Goal: Information Seeking & Learning: Find specific page/section

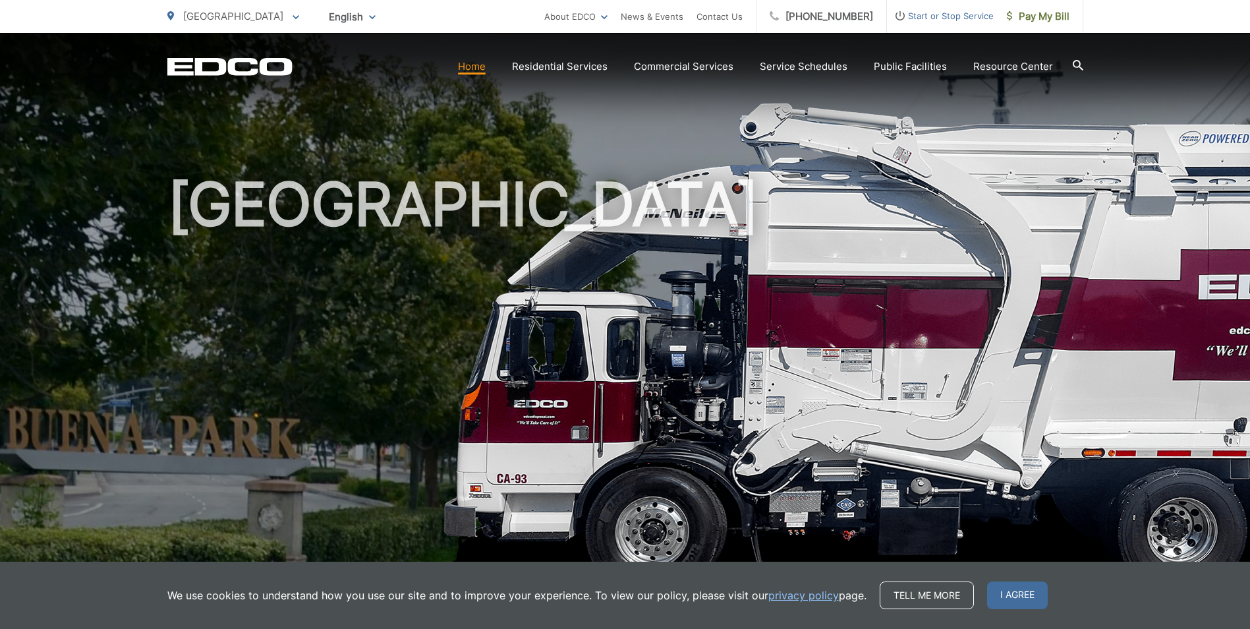
click at [519, 213] on h1 "[GEOGRAPHIC_DATA]" at bounding box center [625, 379] width 916 height 417
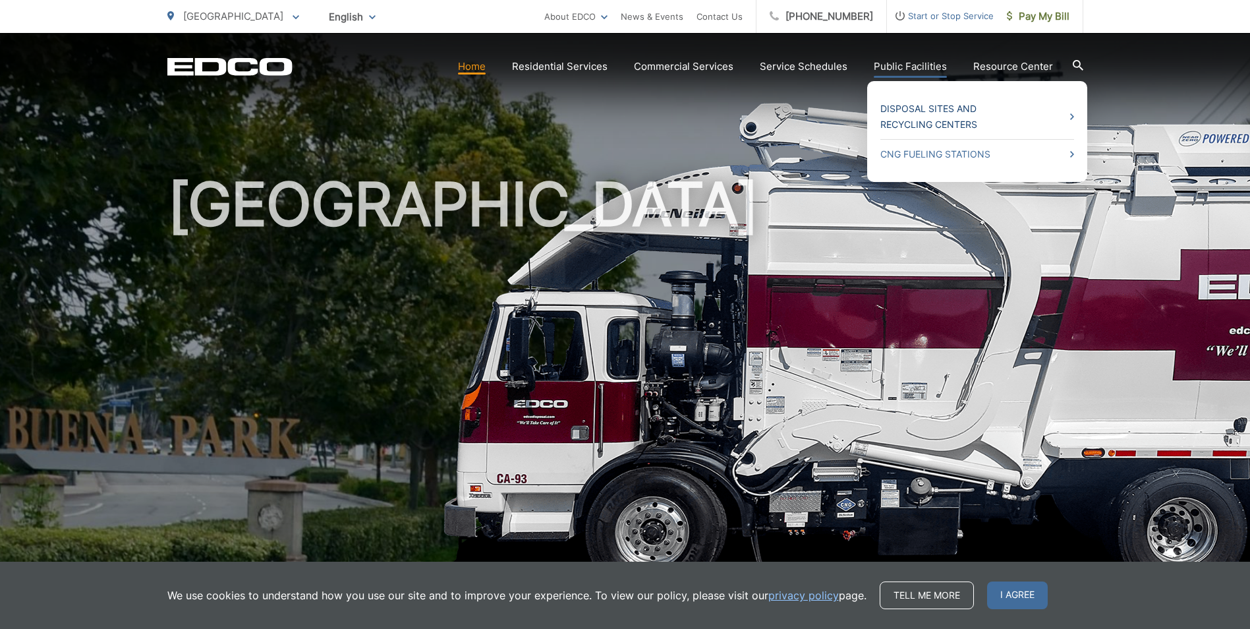
click at [941, 115] on link "Disposal Sites and Recycling Centers" at bounding box center [978, 117] width 194 height 32
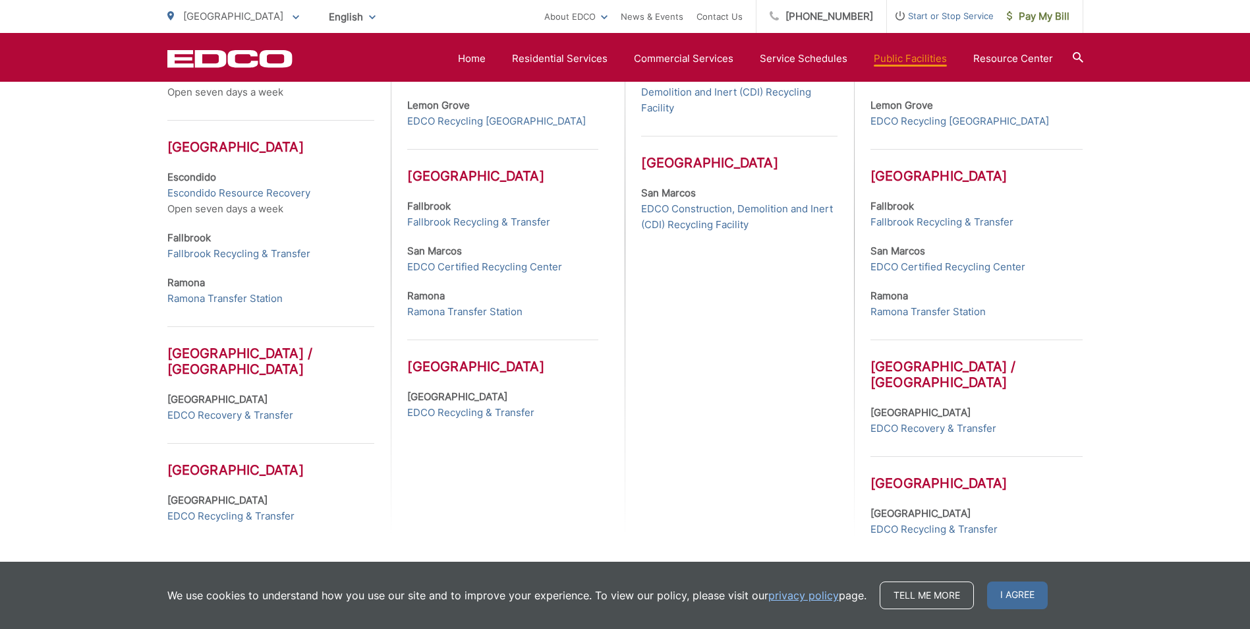
scroll to position [546, 0]
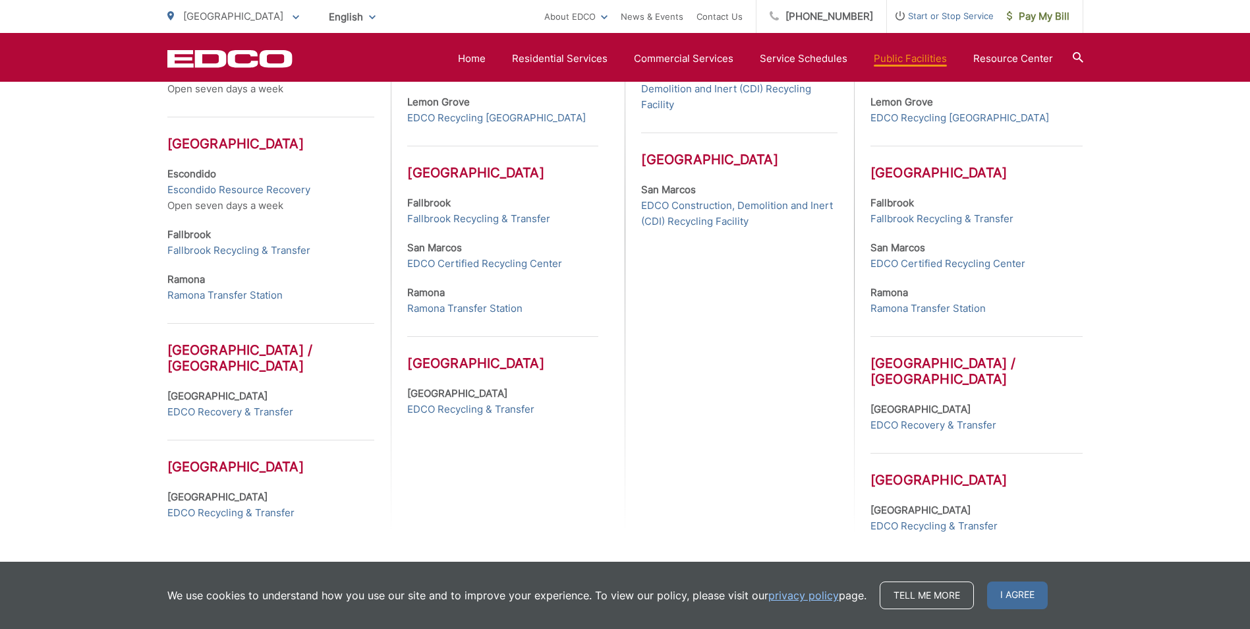
click at [904, 512] on strong "[GEOGRAPHIC_DATA]" at bounding box center [921, 510] width 100 height 13
click at [999, 589] on span "I agree" at bounding box center [1017, 595] width 61 height 28
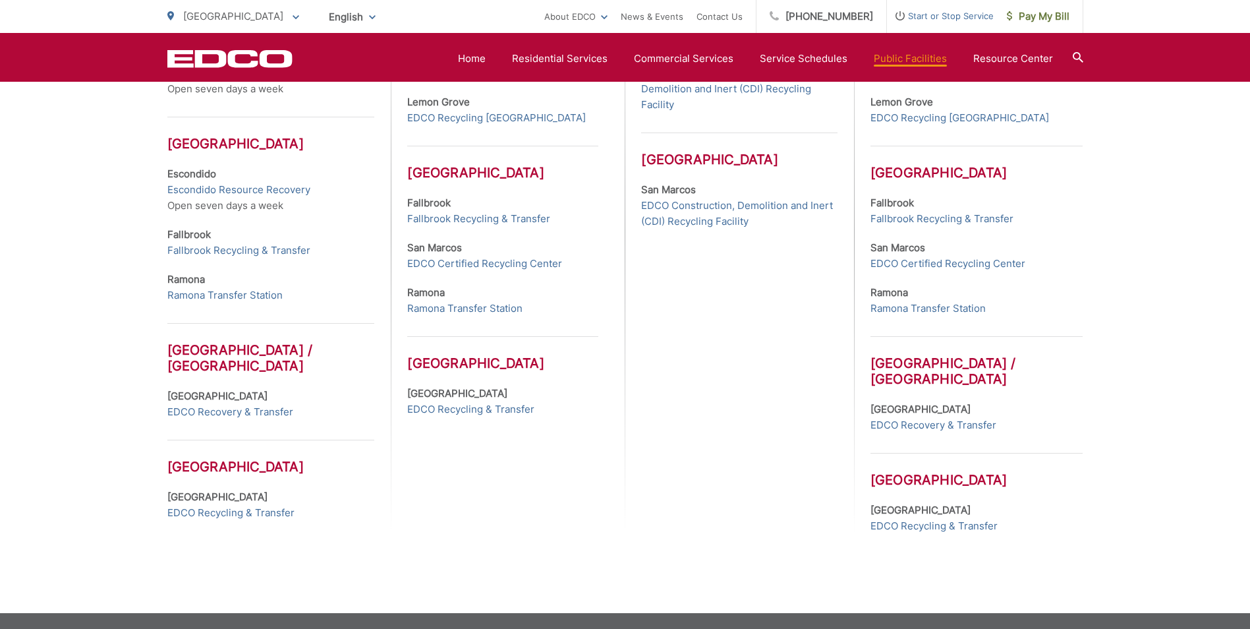
scroll to position [283, 0]
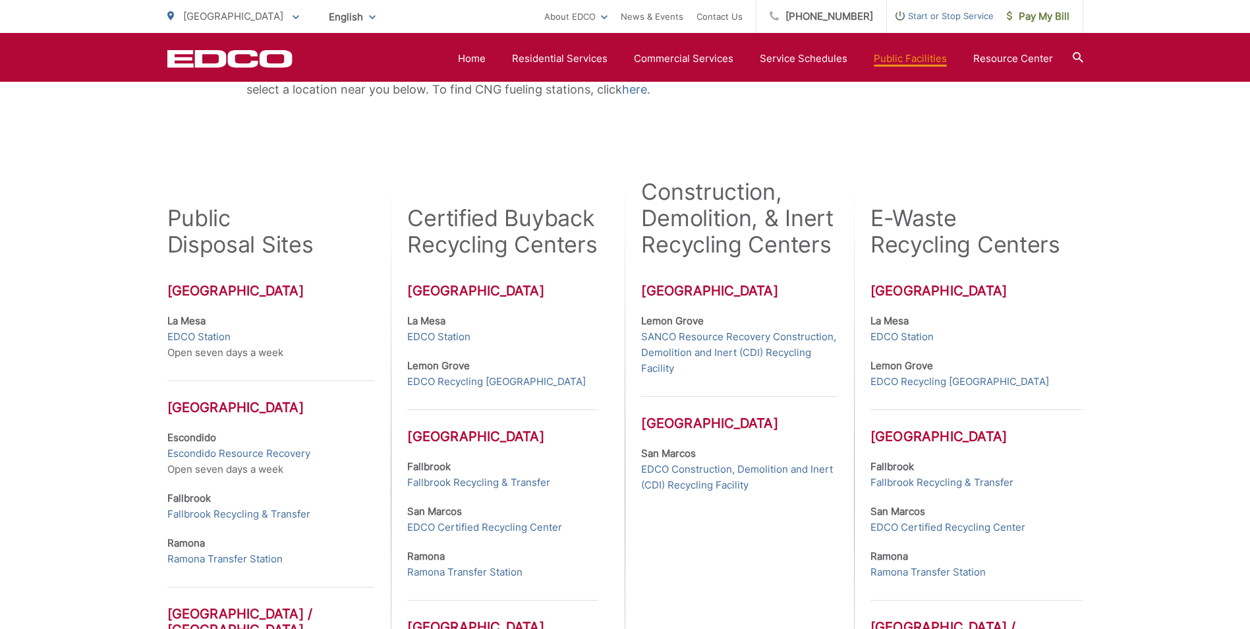
click at [450, 181] on div "Certified Buyback Recycling Centers" at bounding box center [502, 218] width 191 height 79
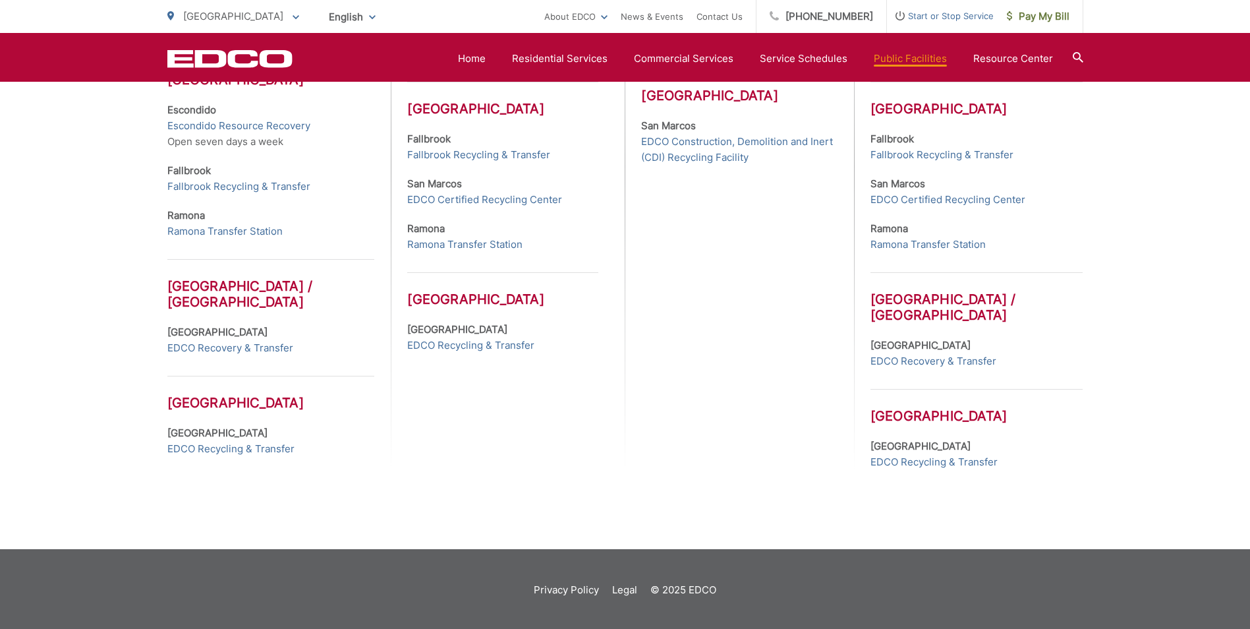
scroll to position [612, 0]
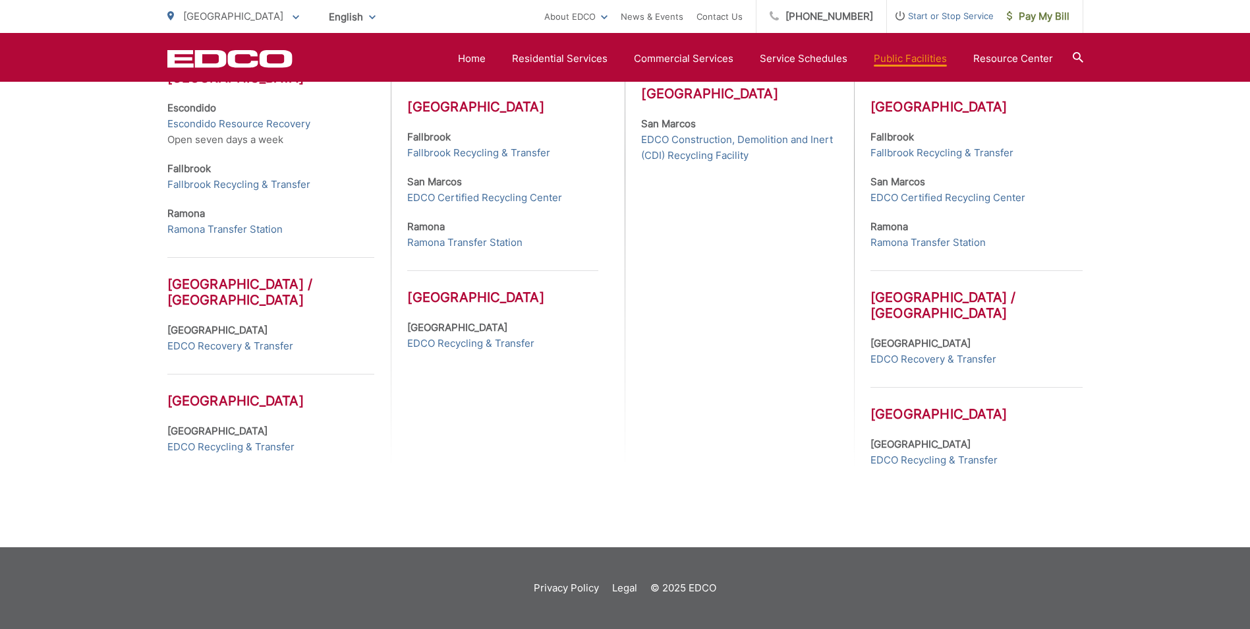
click at [707, 343] on div "Construction, Demolition, & Inert Recycling Centers San Diego County Lemon Grov…" at bounding box center [739, 158] width 229 height 619
click at [501, 413] on div "Certified Buyback Recycling Centers San Diego County La Mesa EDCO Station Lemon…" at bounding box center [503, 158] width 224 height 619
click at [459, 345] on link "EDCO Recycling & Transfer" at bounding box center [470, 344] width 127 height 16
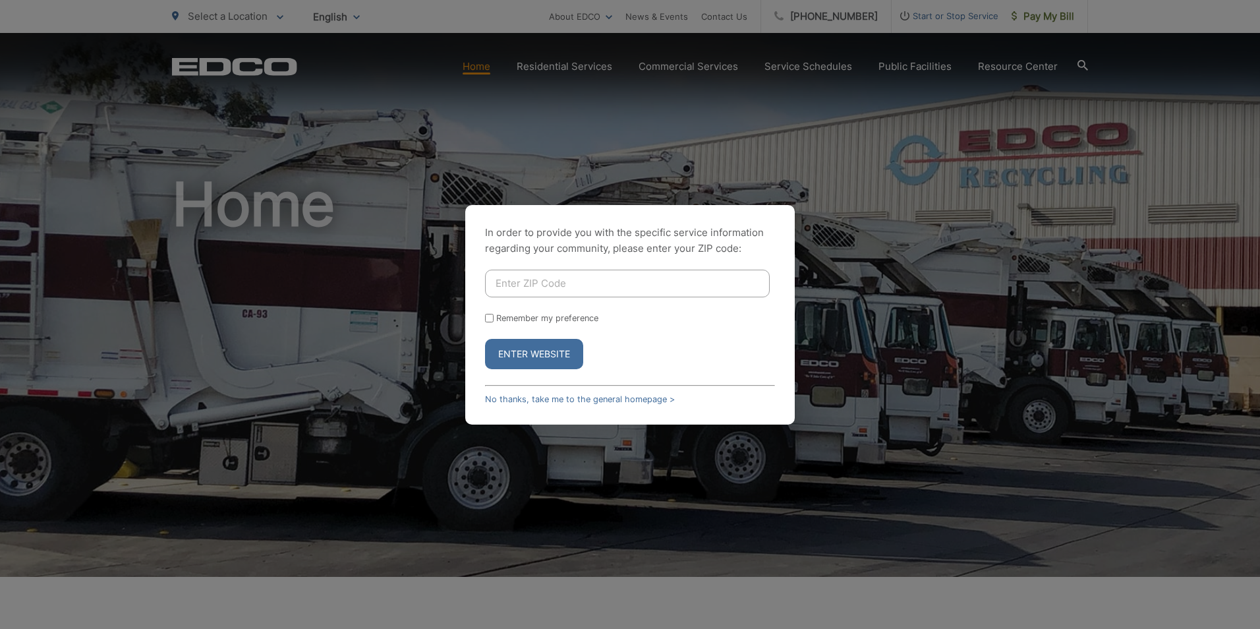
click at [608, 280] on input "Enter ZIP Code" at bounding box center [627, 284] width 285 height 28
type input "90620"
click at [554, 349] on button "Enter Website" at bounding box center [534, 354] width 98 height 30
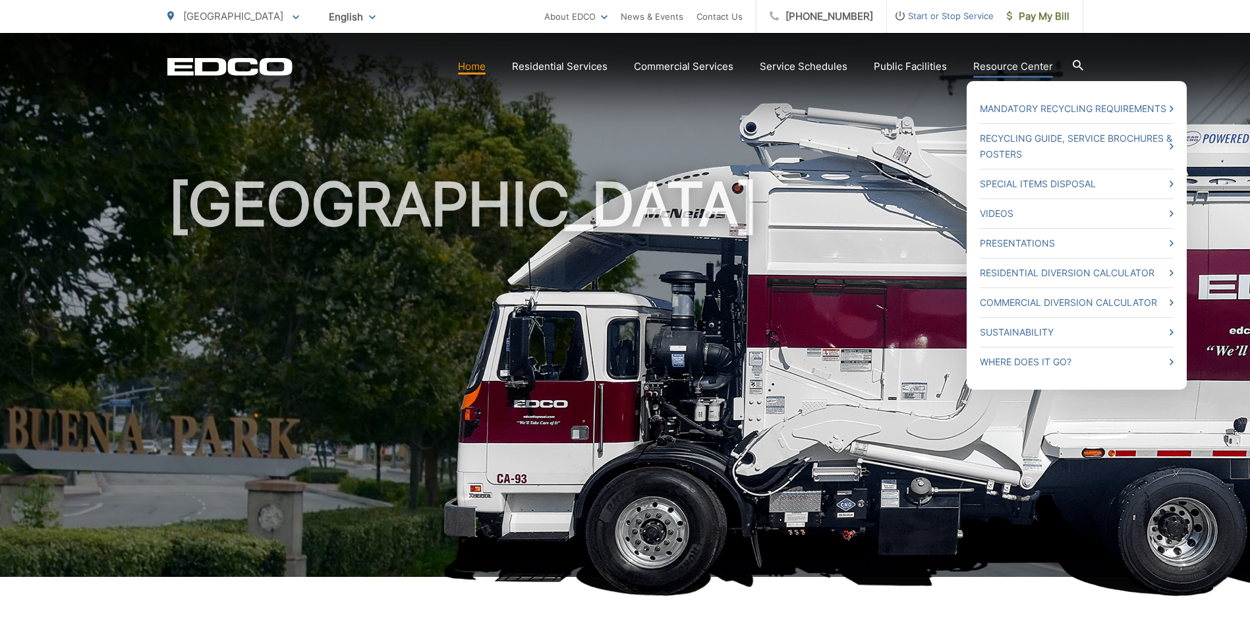
click at [1036, 67] on link "Resource Center" at bounding box center [1014, 67] width 80 height 16
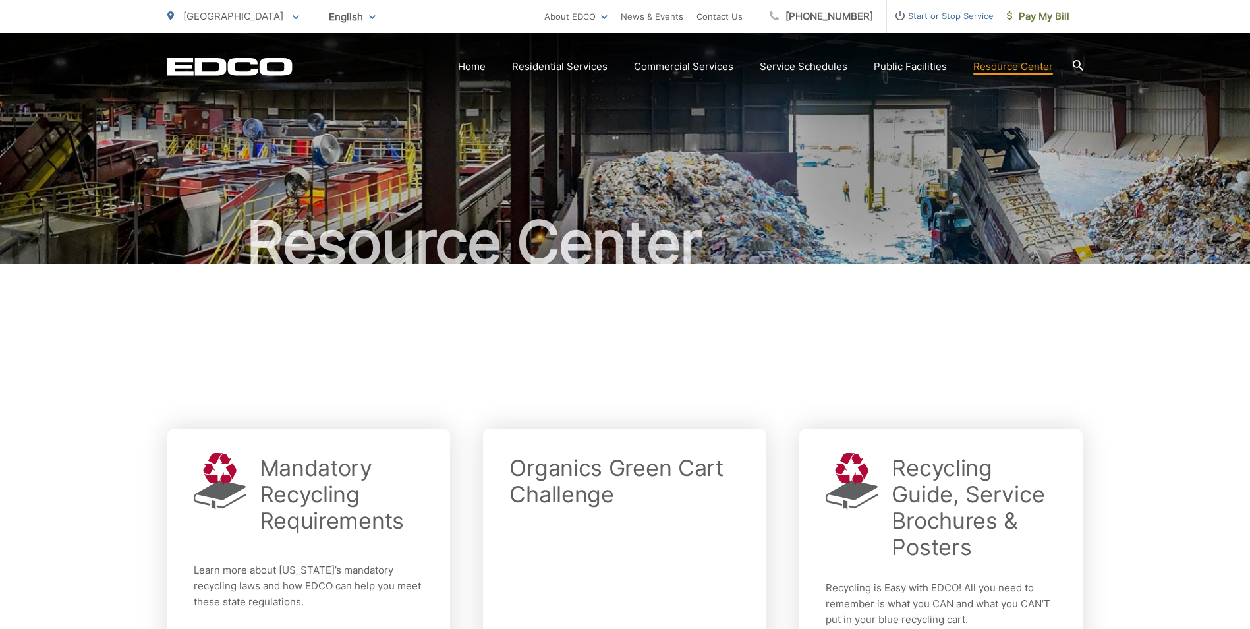
click at [662, 274] on div at bounding box center [625, 343] width 916 height 158
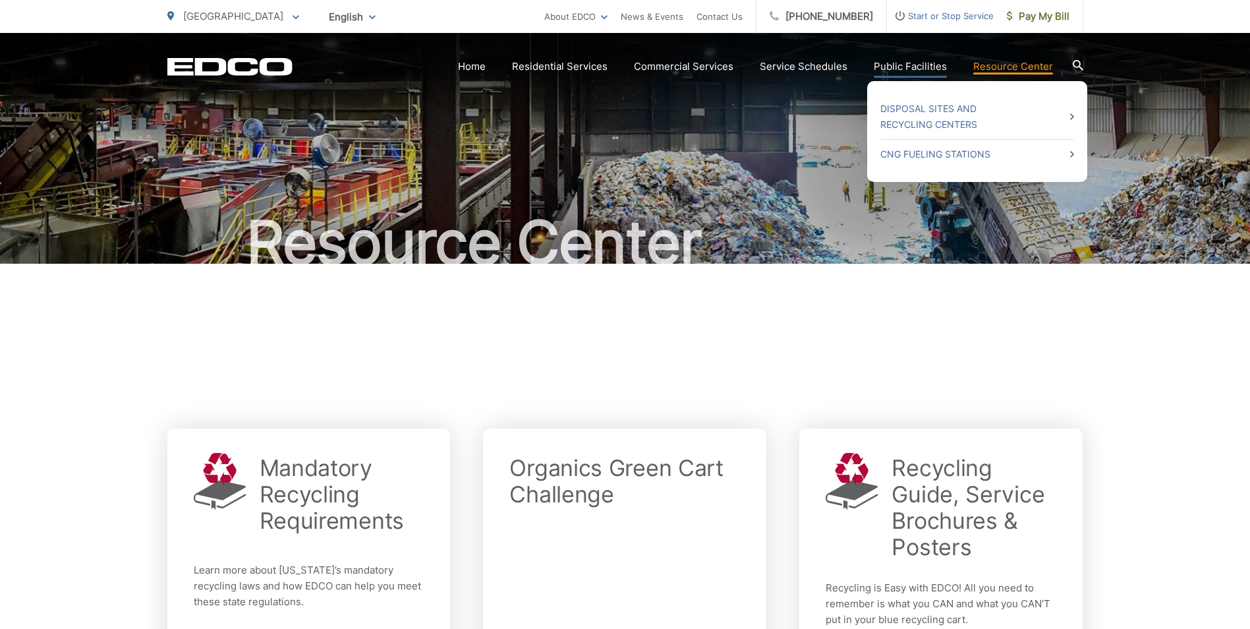
click at [924, 67] on link "Public Facilities" at bounding box center [910, 67] width 73 height 16
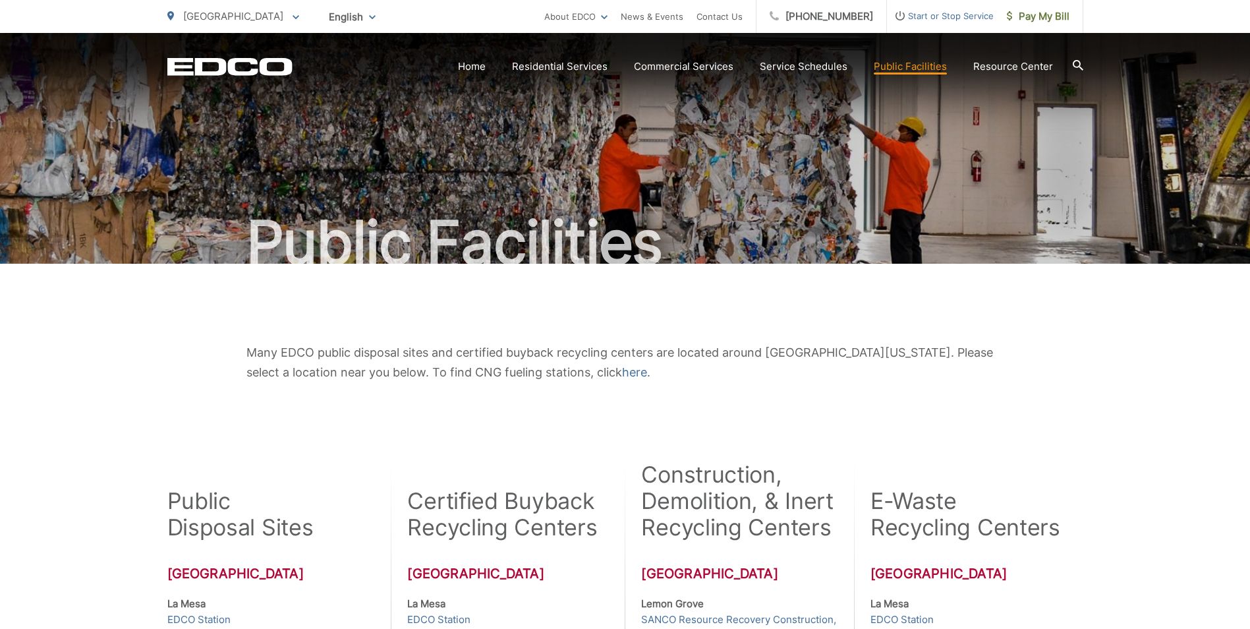
click at [217, 411] on div "Many EDCO public disposal sites and certified buyback recycling centers are loc…" at bounding box center [625, 363] width 916 height 198
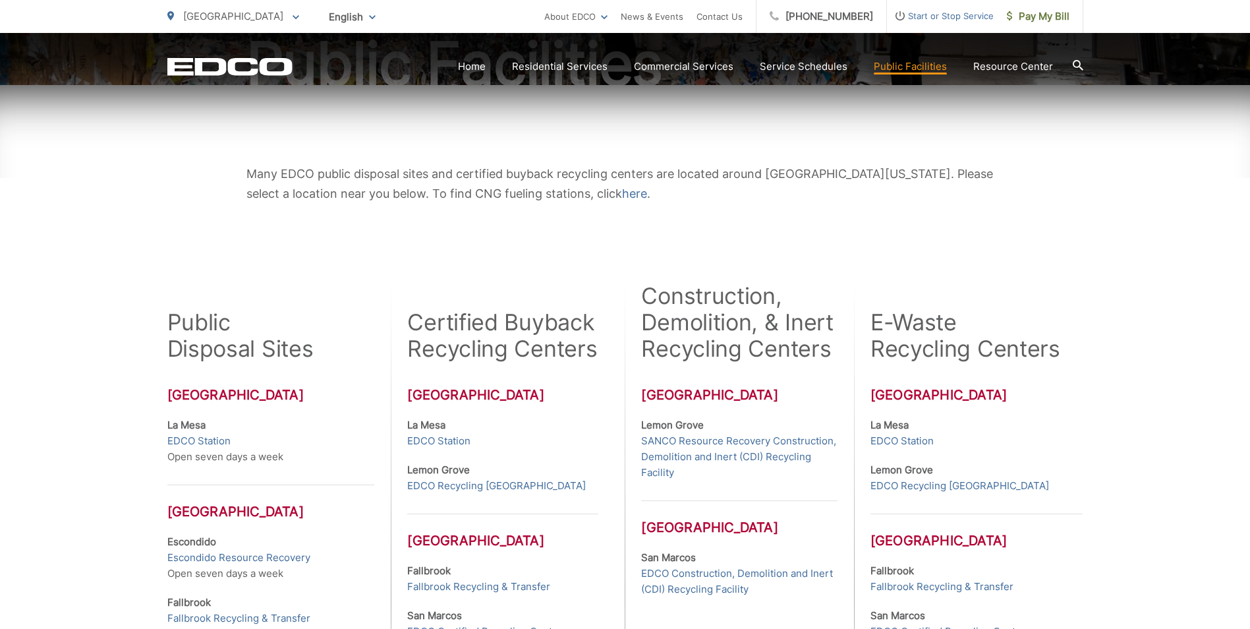
scroll to position [198, 0]
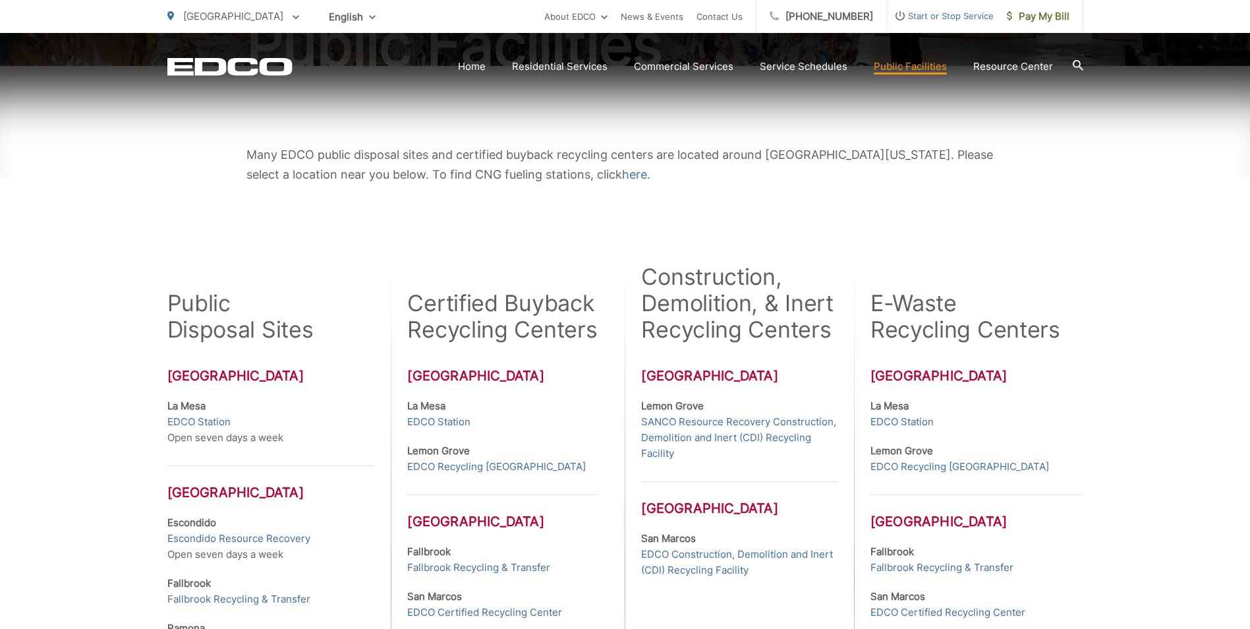
click at [1059, 434] on div "E-Waste Recycling Centers San Diego County La Mesa EDCO Station Lemon Grove EDC…" at bounding box center [968, 573] width 229 height 619
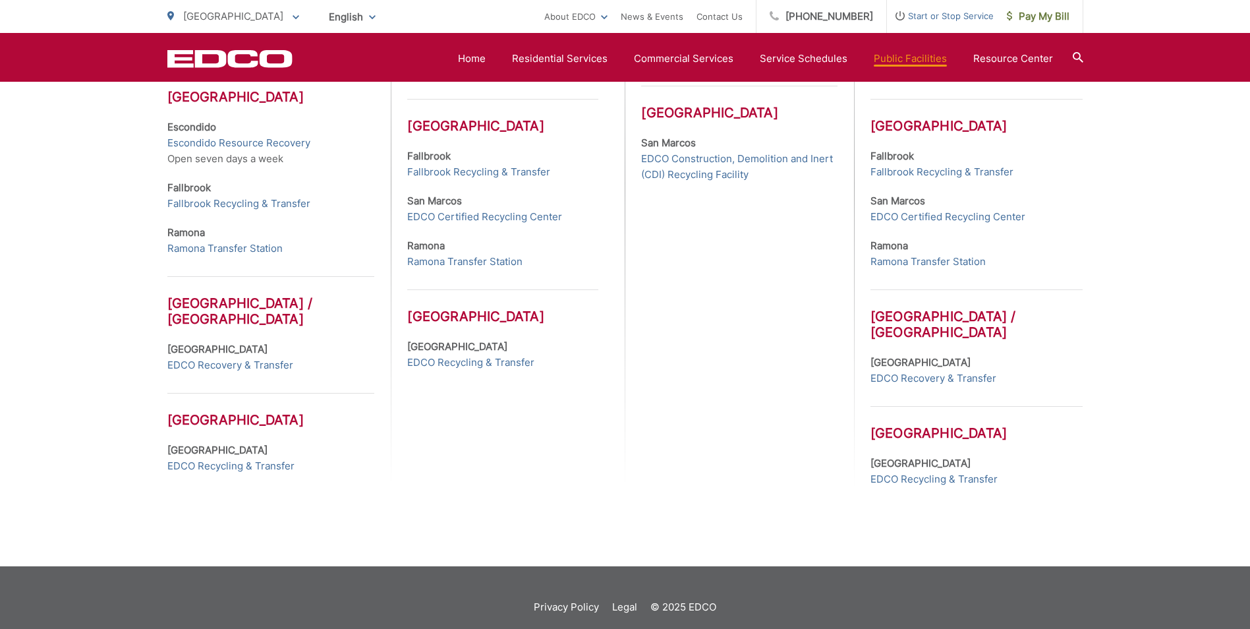
scroll to position [461, 0]
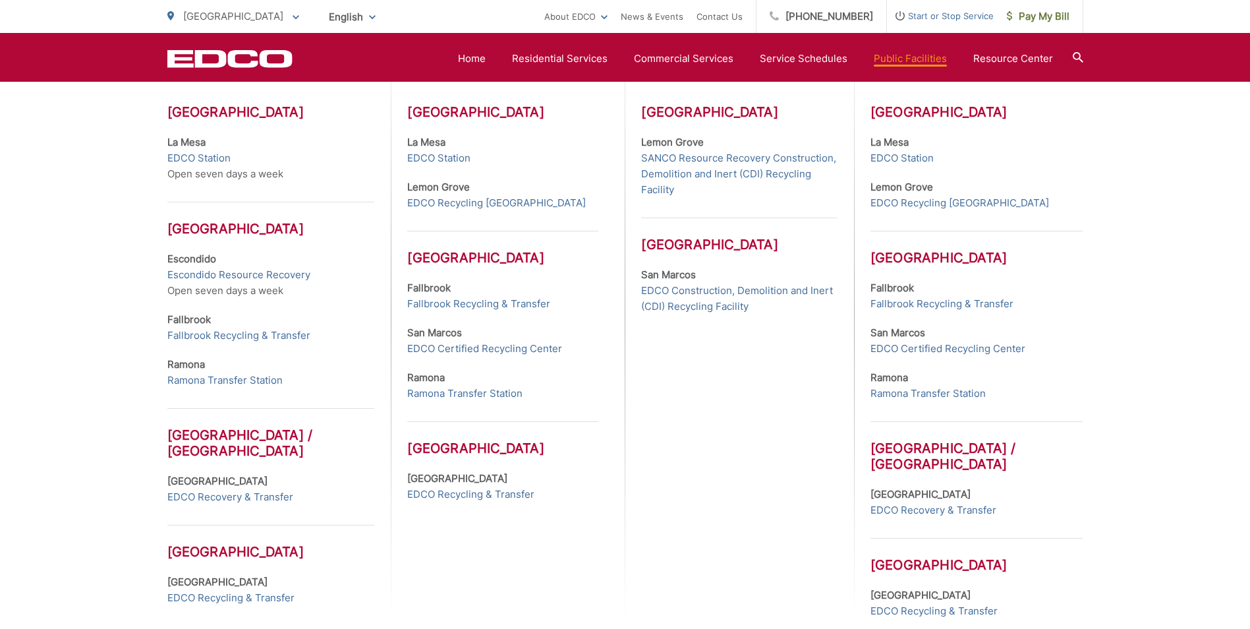
click at [757, 552] on div "Construction, Demolition, & Inert Recycling Centers San Diego County Lemon Grov…" at bounding box center [739, 309] width 229 height 619
click at [39, 537] on div "Many EDCO public disposal sites and certified buyback recycling centers are loc…" at bounding box center [625, 250] width 1250 height 896
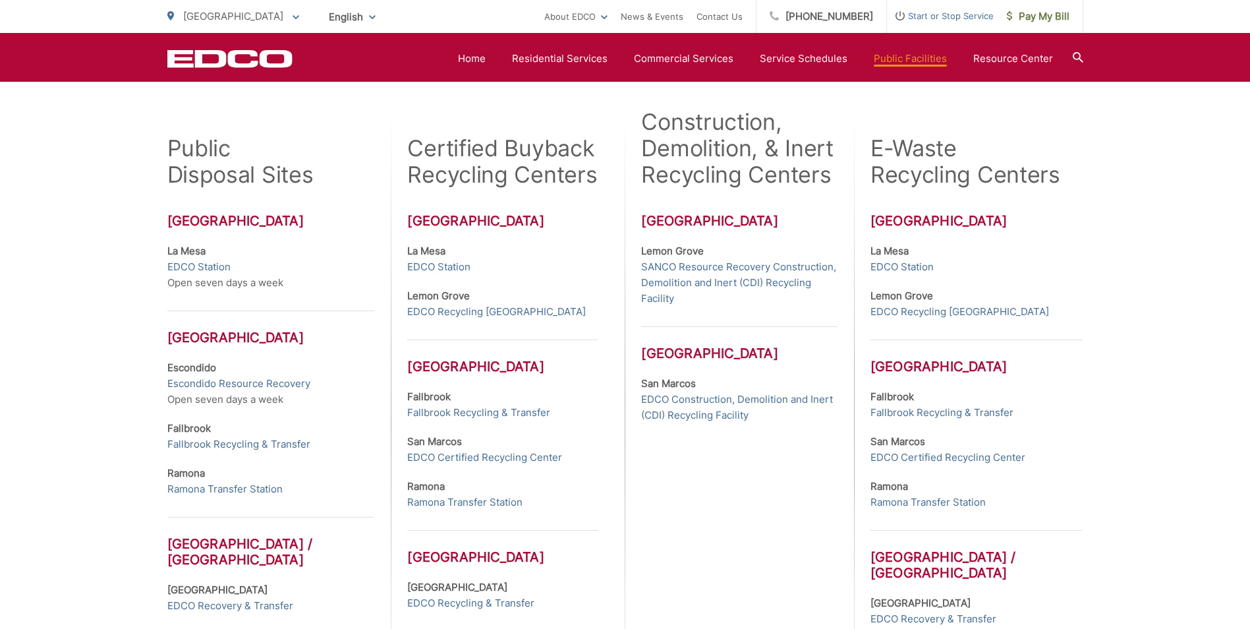
scroll to position [330, 0]
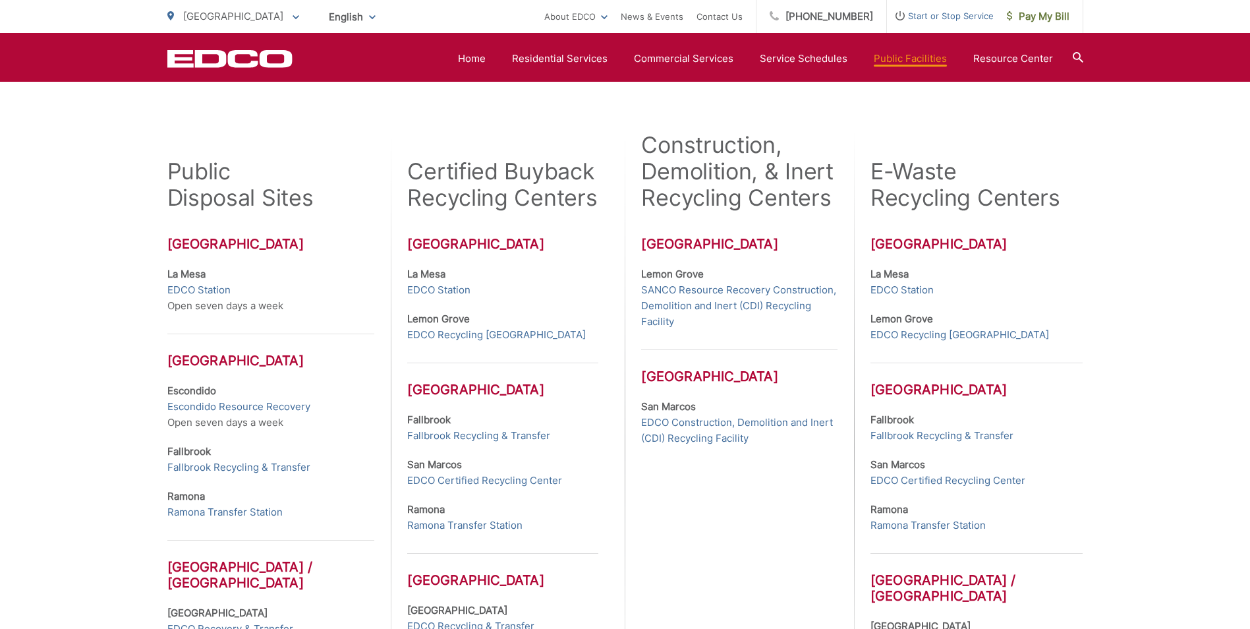
click at [717, 556] on div "Construction, Demolition, & Inert Recycling Centers San Diego County Lemon Grov…" at bounding box center [739, 441] width 229 height 619
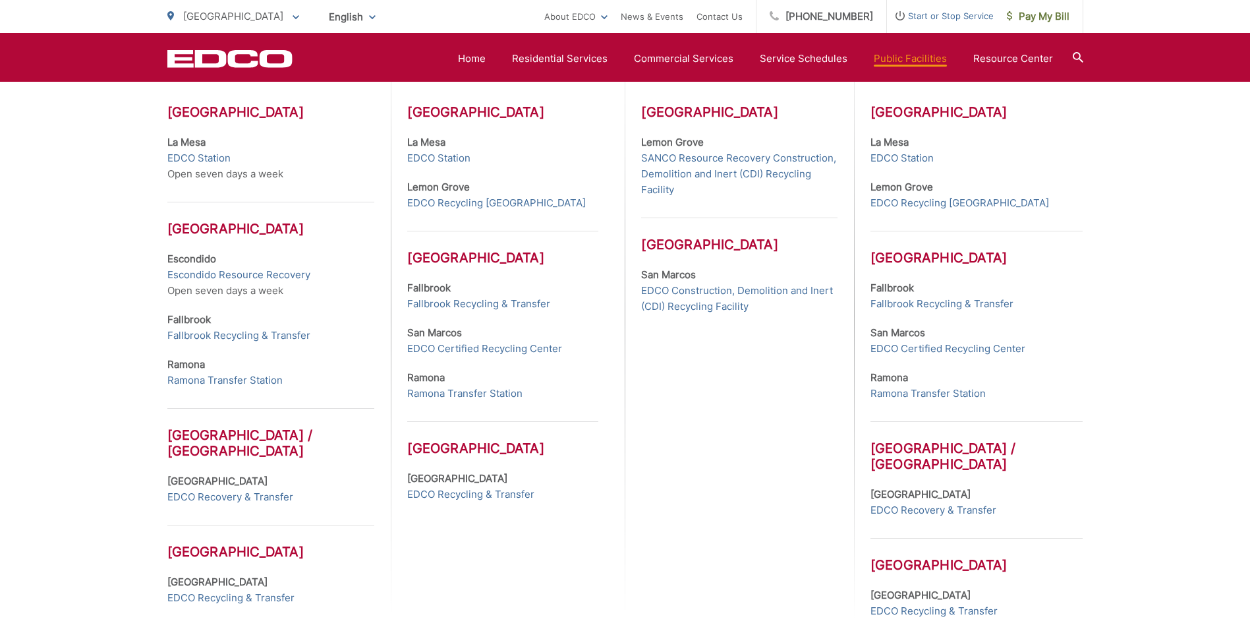
scroll to position [527, 0]
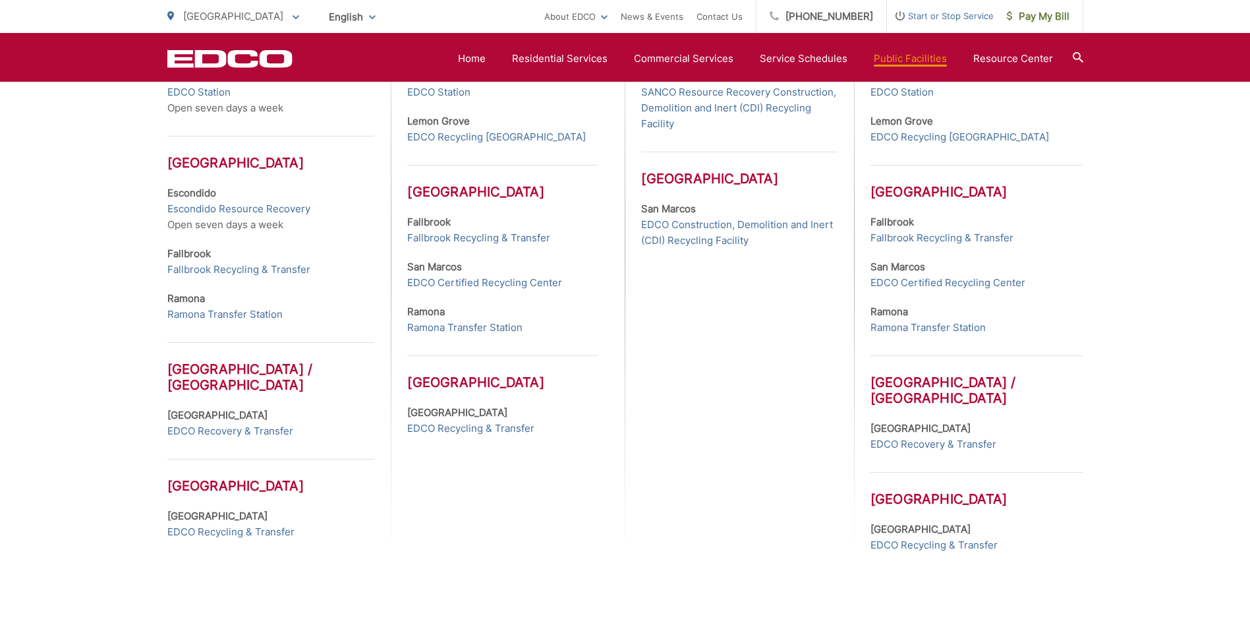
click at [768, 371] on div "Construction, Demolition, & Inert Recycling Centers San Diego County Lemon Grov…" at bounding box center [739, 243] width 229 height 619
click at [910, 543] on link "EDCO Recycling & Transfer" at bounding box center [934, 545] width 127 height 16
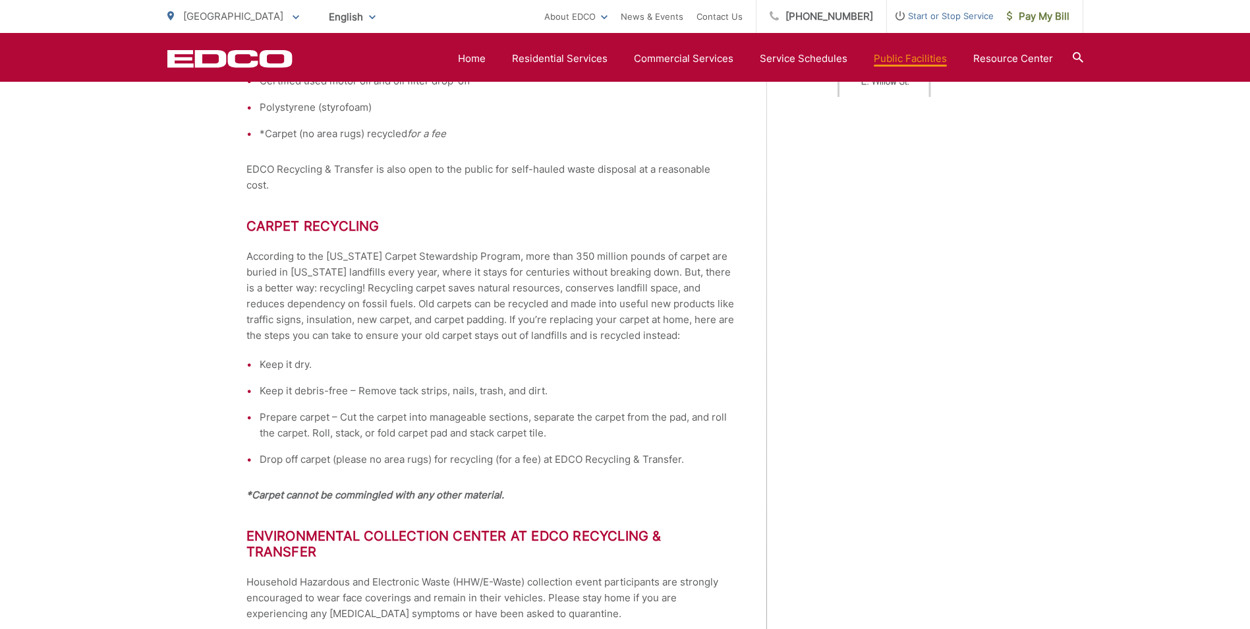
scroll to position [791, 0]
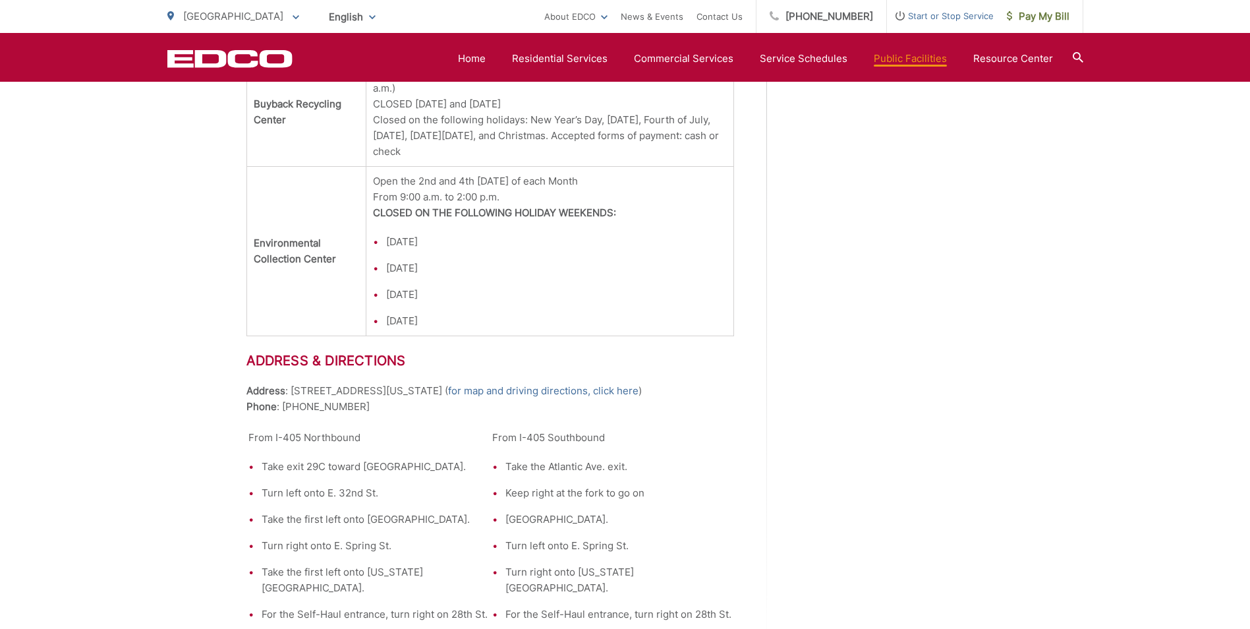
scroll to position [1780, 0]
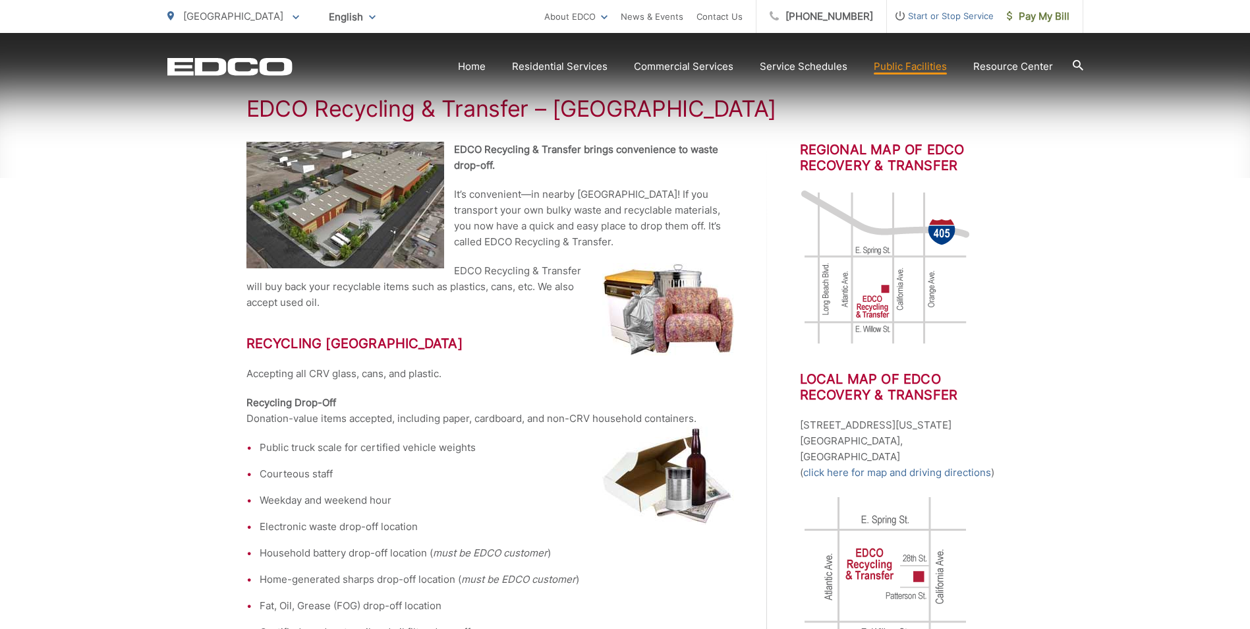
scroll to position [264, 0]
